Goal: Transaction & Acquisition: Download file/media

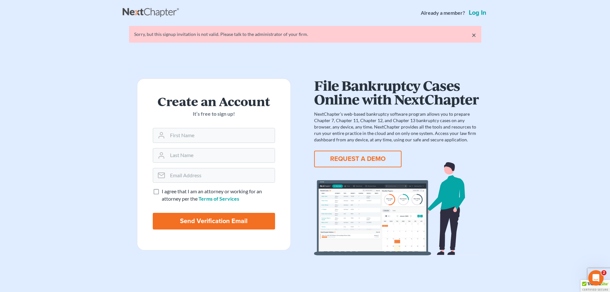
click at [473, 10] on link "Log in" at bounding box center [478, 13] width 20 height 6
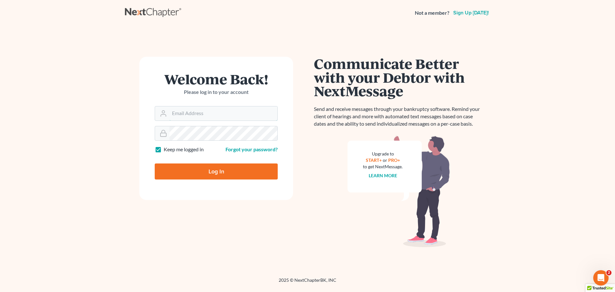
type input "[EMAIL_ADDRESS][DOMAIN_NAME]"
click at [220, 167] on input "Log In" at bounding box center [216, 171] width 123 height 16
type input "Thinking..."
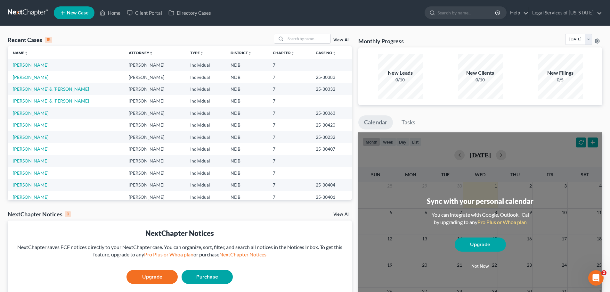
click at [34, 62] on link "Coston, Margaret" at bounding box center [31, 64] width 36 height 5
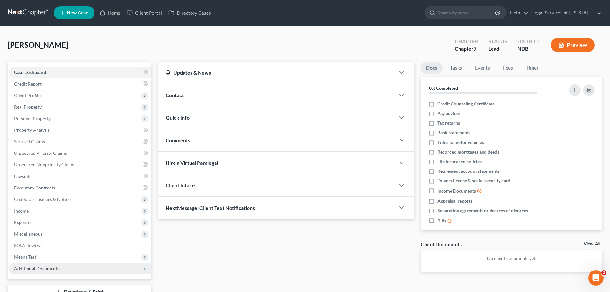
click at [54, 267] on span "Additional Documents" at bounding box center [36, 268] width 45 height 5
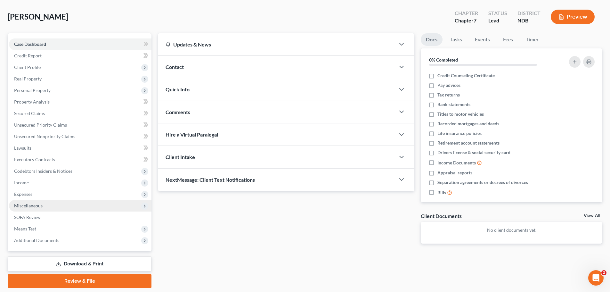
scroll to position [49, 0]
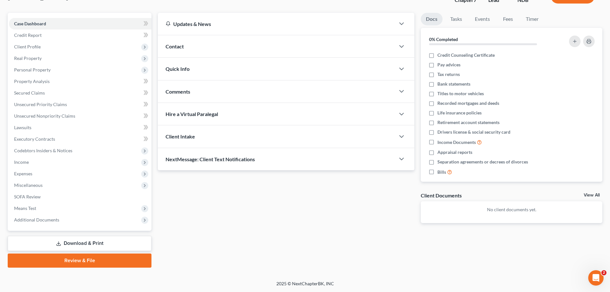
click at [86, 245] on link "Download & Print" at bounding box center [80, 243] width 144 height 15
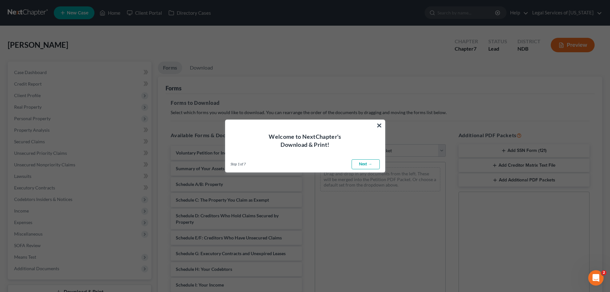
click at [361, 164] on link "Next →" at bounding box center [366, 164] width 28 height 10
select select "0"
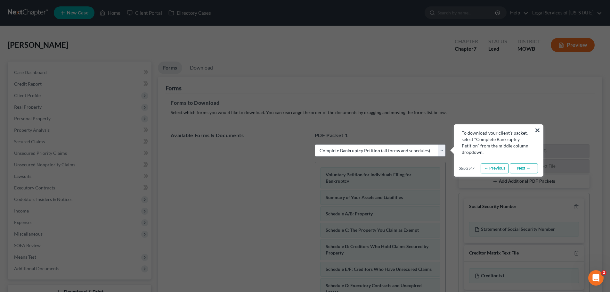
click at [527, 168] on link "Next →" at bounding box center [524, 168] width 28 height 10
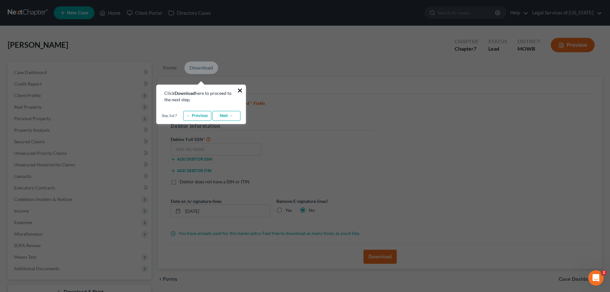
click at [240, 88] on button "×" at bounding box center [240, 90] width 6 height 10
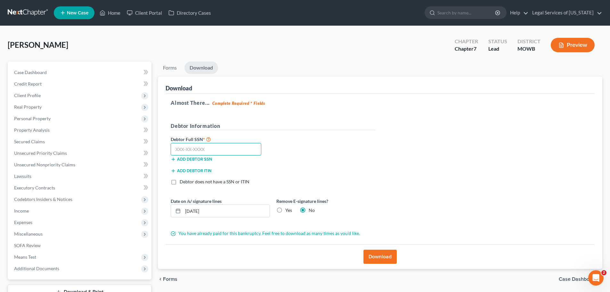
click at [225, 149] on input "text" at bounding box center [216, 149] width 91 height 13
type input "146-94-5161"
click at [385, 257] on button "Download" at bounding box center [380, 257] width 33 height 14
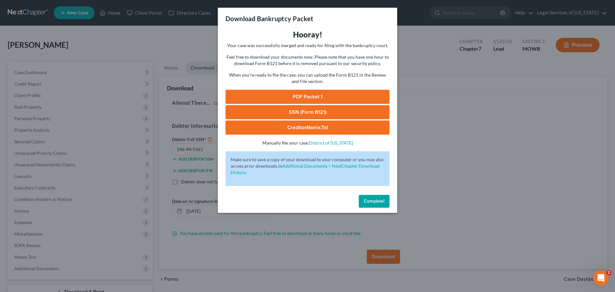
click at [305, 92] on link "PDF Packet 1" at bounding box center [308, 97] width 164 height 14
